Goal: Task Accomplishment & Management: Complete application form

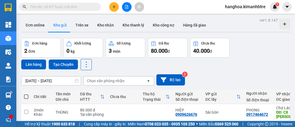
scroll to position [0, 31]
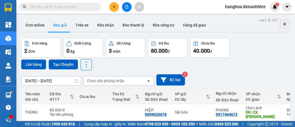
click at [115, 8] on icon "plus" at bounding box center [114, 7] width 4 height 4
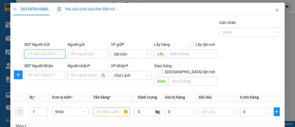
click at [53, 53] on input "SĐT Người Gửi" at bounding box center [44, 54] width 41 height 9
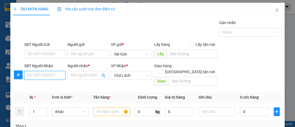
click at [47, 73] on input "SĐT Người Nhận" at bounding box center [44, 75] width 41 height 9
type input "0768878307"
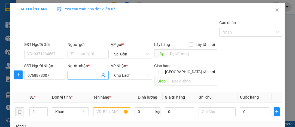
click at [76, 75] on input "Người nhận *" at bounding box center [85, 75] width 29 height 6
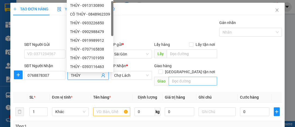
type input "THỦY"
click at [190, 77] on input "text" at bounding box center [193, 81] width 48 height 9
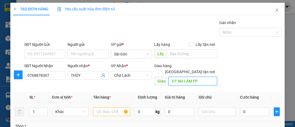
type input "ĐT NG LÂM PP"
click at [114, 107] on input "text" at bounding box center [111, 111] width 37 height 9
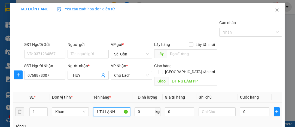
scroll to position [74, 0]
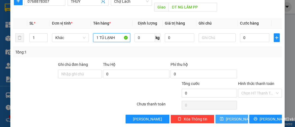
type input "1 TỦ LẠNH"
click at [231, 115] on button "[PERSON_NAME]" at bounding box center [232, 119] width 33 height 9
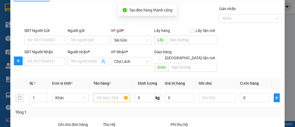
scroll to position [0, 0]
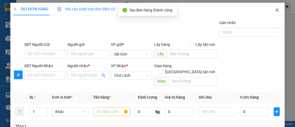
click at [275, 11] on icon "close" at bounding box center [277, 10] width 4 height 4
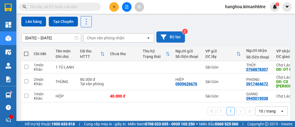
scroll to position [44, 0]
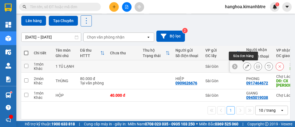
click at [245, 67] on icon at bounding box center [247, 66] width 4 height 4
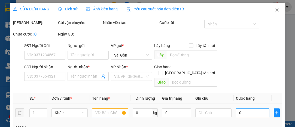
click at [244, 100] on span "Cước hàng" at bounding box center [245, 98] width 19 height 4
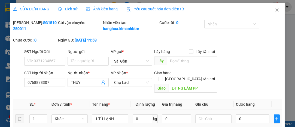
type input "0768878307"
type input "THỦY"
type input "ĐT NG LÂM PP"
type input "0"
click at [239, 119] on input "0" at bounding box center [253, 118] width 34 height 9
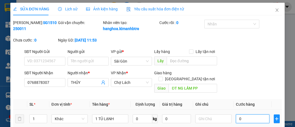
type input "001"
type input "1"
type input "15"
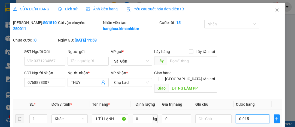
type input "00.150"
type input "150"
type input "15"
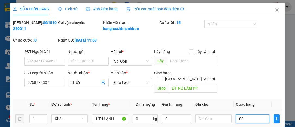
type input "0"
type input "10"
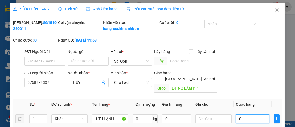
type input "10"
type input "150"
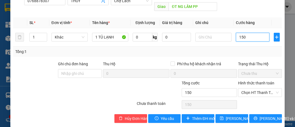
scroll to position [87, 0]
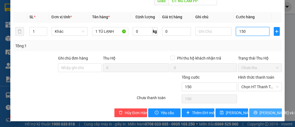
type input "150"
click at [260, 110] on span "[PERSON_NAME] và In" at bounding box center [279, 113] width 38 height 6
type input "150.000"
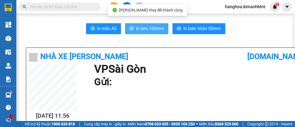
click at [153, 29] on span "In tem 100mm" at bounding box center [150, 28] width 28 height 7
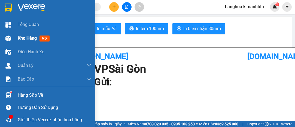
click at [30, 38] on span "Kho hàng" at bounding box center [27, 37] width 19 height 5
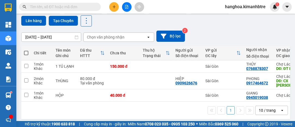
click at [191, 106] on div "1 10 / trang open" at bounding box center [155, 110] width 265 height 9
click at [114, 6] on icon "plus" at bounding box center [114, 6] width 0 height 3
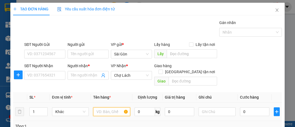
click at [104, 107] on input "text" at bounding box center [111, 111] width 37 height 9
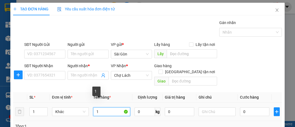
click at [108, 107] on input "1" at bounding box center [111, 111] width 37 height 9
type input "1 BAO"
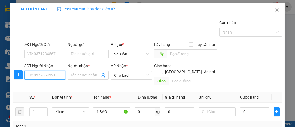
click at [57, 74] on input "SĐT Người Nhận" at bounding box center [44, 75] width 41 height 9
click at [54, 77] on input "SĐT Người Nhận" at bounding box center [44, 75] width 41 height 9
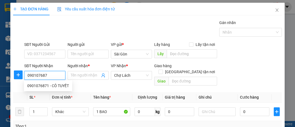
type input "0901076871"
click at [53, 84] on div "0901076871 - CÔ TUYẾT" at bounding box center [48, 86] width 42 height 6
type input "CÔ TUYẾT"
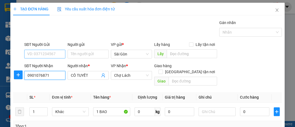
type input "0901076871"
click at [60, 54] on input "SĐT Người Gửi" at bounding box center [44, 54] width 41 height 9
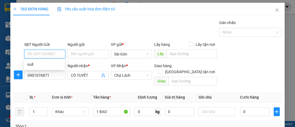
click at [57, 55] on input "SĐT Người Gửi" at bounding box center [44, 54] width 41 height 9
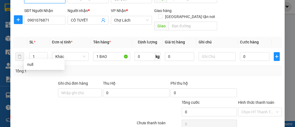
scroll to position [74, 0]
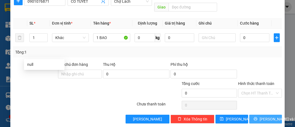
click at [261, 116] on span "[PERSON_NAME] và In" at bounding box center [279, 119] width 38 height 6
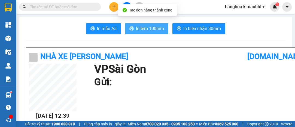
click at [145, 32] on span "In tem 100mm" at bounding box center [150, 28] width 28 height 7
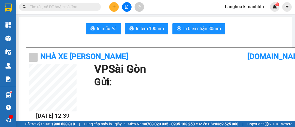
click at [115, 8] on icon "plus" at bounding box center [114, 7] width 4 height 4
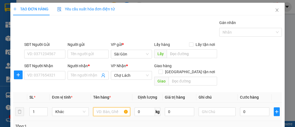
click at [108, 107] on input "text" at bounding box center [111, 111] width 37 height 9
type input "16 THÙNG"
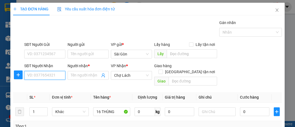
click at [50, 77] on input "SĐT Người Nhận" at bounding box center [44, 75] width 41 height 9
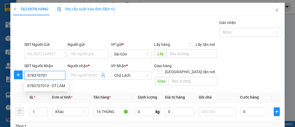
type input "0783707010"
click at [51, 83] on div "0783707010 - ÚT LÂM" at bounding box center [46, 86] width 38 height 6
type input "ÚT LÂM"
type input "6 RI"
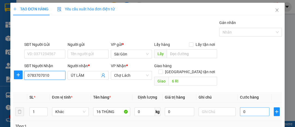
type input "0783707010"
click at [242, 107] on input "0" at bounding box center [254, 111] width 29 height 9
click at [241, 107] on input "0" at bounding box center [254, 111] width 29 height 9
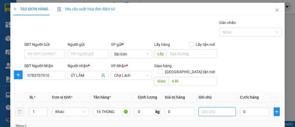
click at [212, 107] on input "text" at bounding box center [217, 111] width 37 height 9
type input "GIAO TẬN NƠI"
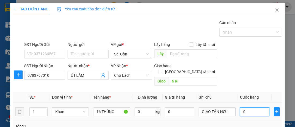
click at [241, 107] on input "0" at bounding box center [254, 111] width 29 height 9
click at [240, 107] on input "0" at bounding box center [254, 111] width 29 height 9
type input "80"
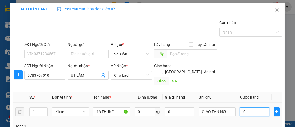
type input "80"
type input "800"
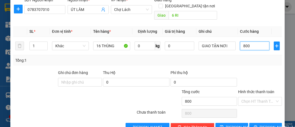
scroll to position [74, 0]
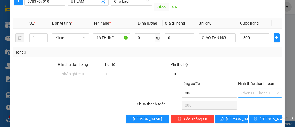
click at [258, 89] on input "Hình thức thanh toán" at bounding box center [259, 93] width 34 height 8
type input "800.000"
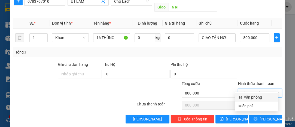
click at [255, 95] on div "Tại văn phòng" at bounding box center [257, 97] width 37 height 6
type input "0"
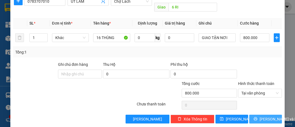
click at [261, 116] on span "[PERSON_NAME] và In" at bounding box center [279, 119] width 38 height 6
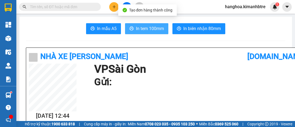
click at [141, 30] on span "In tem 100mm" at bounding box center [150, 28] width 28 height 7
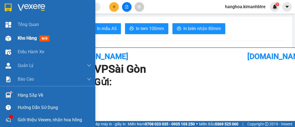
click at [23, 37] on span "Kho hàng" at bounding box center [27, 37] width 19 height 5
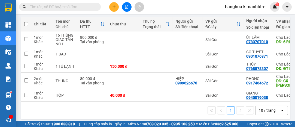
scroll to position [73, 0]
click at [27, 23] on span at bounding box center [26, 24] width 4 height 4
click at [26, 21] on input "checkbox" at bounding box center [26, 21] width 0 height 0
checkbox input "true"
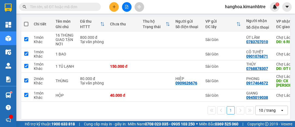
checkbox input "true"
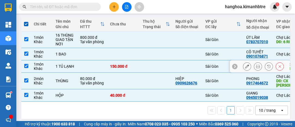
click at [25, 67] on input "checkbox" at bounding box center [26, 66] width 4 height 4
checkbox input "false"
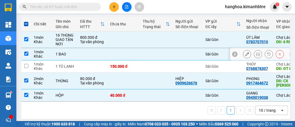
scroll to position [0, 0]
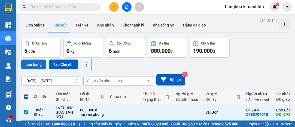
click at [35, 64] on button "Lên hàng" at bounding box center [33, 64] width 25 height 10
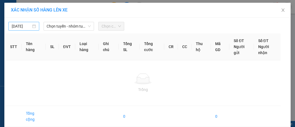
click at [29, 25] on body "Kết quả tìm kiếm ( 0 ) Bộ lọc Ngày tạo đơn gần nhất No Data hanghoa.kimanhbtre …" at bounding box center [147, 63] width 295 height 127
type input "[DATE]"
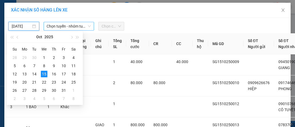
click at [59, 25] on span "Chọn tuyến - nhóm tuyến" at bounding box center [69, 26] width 44 height 8
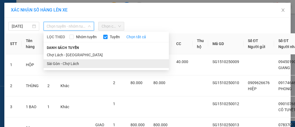
click at [61, 61] on li "Sài Gòn - Chợ Lách" at bounding box center [106, 63] width 125 height 9
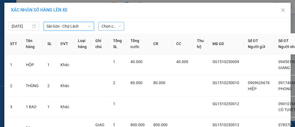
click at [114, 26] on span "Chọn chuyến" at bounding box center [111, 26] width 19 height 8
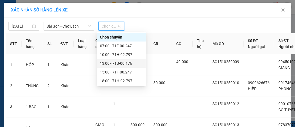
click at [120, 64] on div "13:00 - 71B-00.176" at bounding box center [121, 63] width 43 height 6
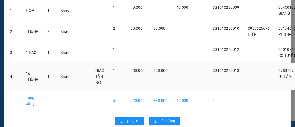
scroll to position [91, 0]
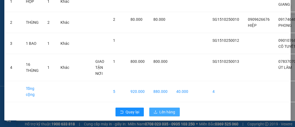
click at [162, 110] on span "Lên hàng" at bounding box center [168, 112] width 16 height 6
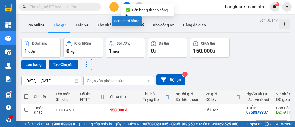
click at [128, 3] on button at bounding box center [127, 7] width 10 height 10
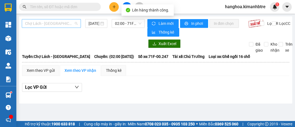
click at [64, 20] on span "Chợ Lách - [GEOGRAPHIC_DATA]" at bounding box center [51, 23] width 53 height 8
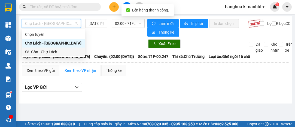
click at [54, 50] on div "Sài Gòn - Chợ Lách" at bounding box center [53, 52] width 56 height 6
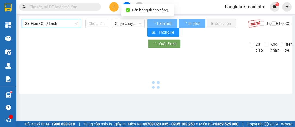
type input "[DATE]"
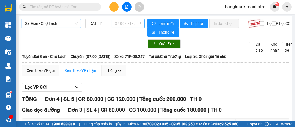
click at [126, 23] on span "07:00 - 71F-00.247" at bounding box center [128, 23] width 26 height 8
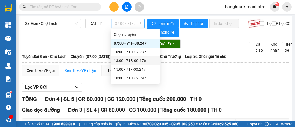
click at [142, 60] on div "13:00 - 71B-00.176" at bounding box center [135, 61] width 43 height 6
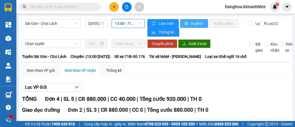
click at [193, 25] on span "In phơi" at bounding box center [197, 23] width 13 height 6
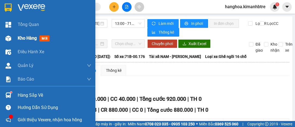
click at [21, 38] on span "Kho hàng" at bounding box center [27, 37] width 19 height 5
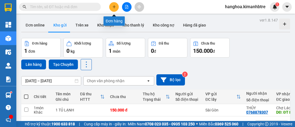
click at [112, 6] on button at bounding box center [114, 7] width 10 height 10
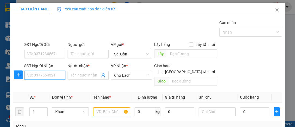
click at [41, 74] on input "SĐT Người Nhận" at bounding box center [44, 75] width 41 height 9
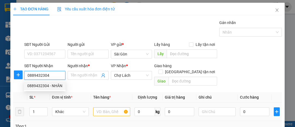
type input "0889432304"
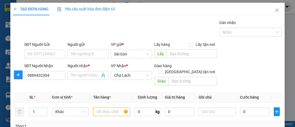
click at [54, 92] on th "Đơn vị tính *" at bounding box center [70, 97] width 41 height 11
click at [54, 74] on input "0889432304" at bounding box center [44, 75] width 41 height 9
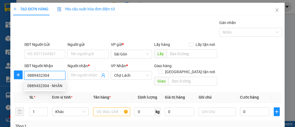
click at [49, 85] on div "0889432304 - NHÂN" at bounding box center [44, 86] width 35 height 6
type input "NHÂN"
type input "TRỤ NGÀN"
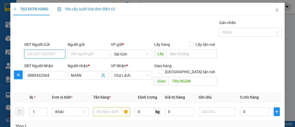
click at [55, 52] on input "SĐT Người Gửi" at bounding box center [44, 54] width 41 height 9
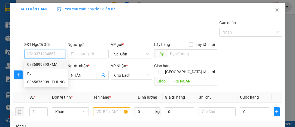
click at [58, 64] on div "0336899890 - MAI" at bounding box center [46, 64] width 38 height 6
type input "0336899890"
type input "MAI"
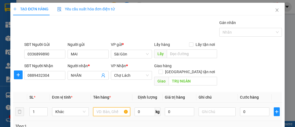
click at [107, 107] on input "text" at bounding box center [111, 111] width 37 height 9
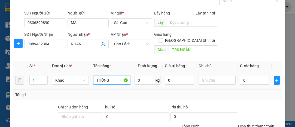
scroll to position [74, 0]
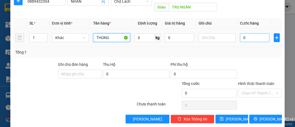
type input "THÙNG"
click at [253, 33] on input "0" at bounding box center [254, 37] width 29 height 9
type input "004"
type input "4"
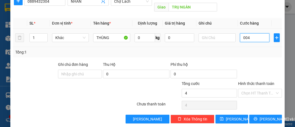
type input "0.040"
type input "40"
type input "40.000"
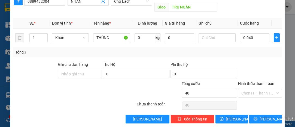
type input "40.000"
click at [262, 116] on span "[PERSON_NAME] và In" at bounding box center [279, 119] width 38 height 6
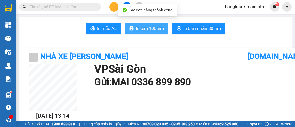
click at [149, 26] on span "In tem 100mm" at bounding box center [150, 28] width 28 height 7
